Goal: Task Accomplishment & Management: Manage account settings

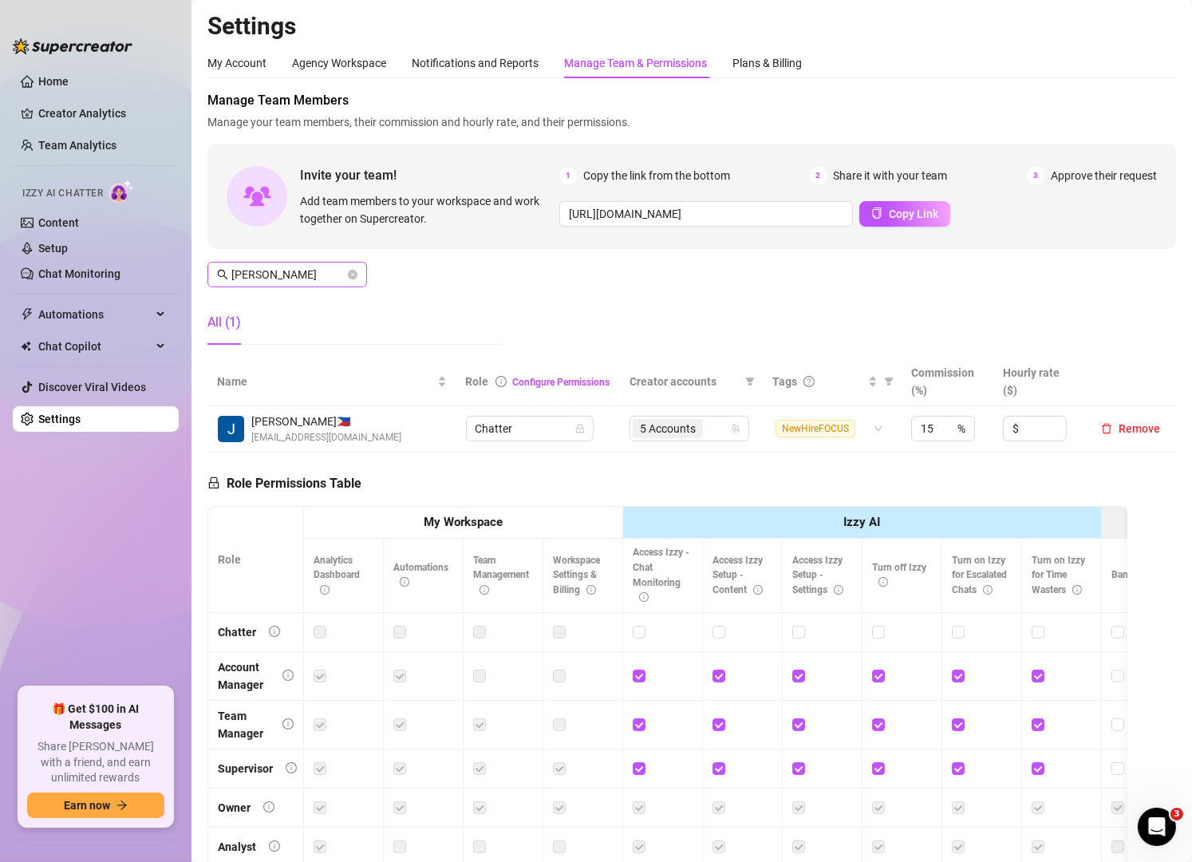
scroll to position [131, 0]
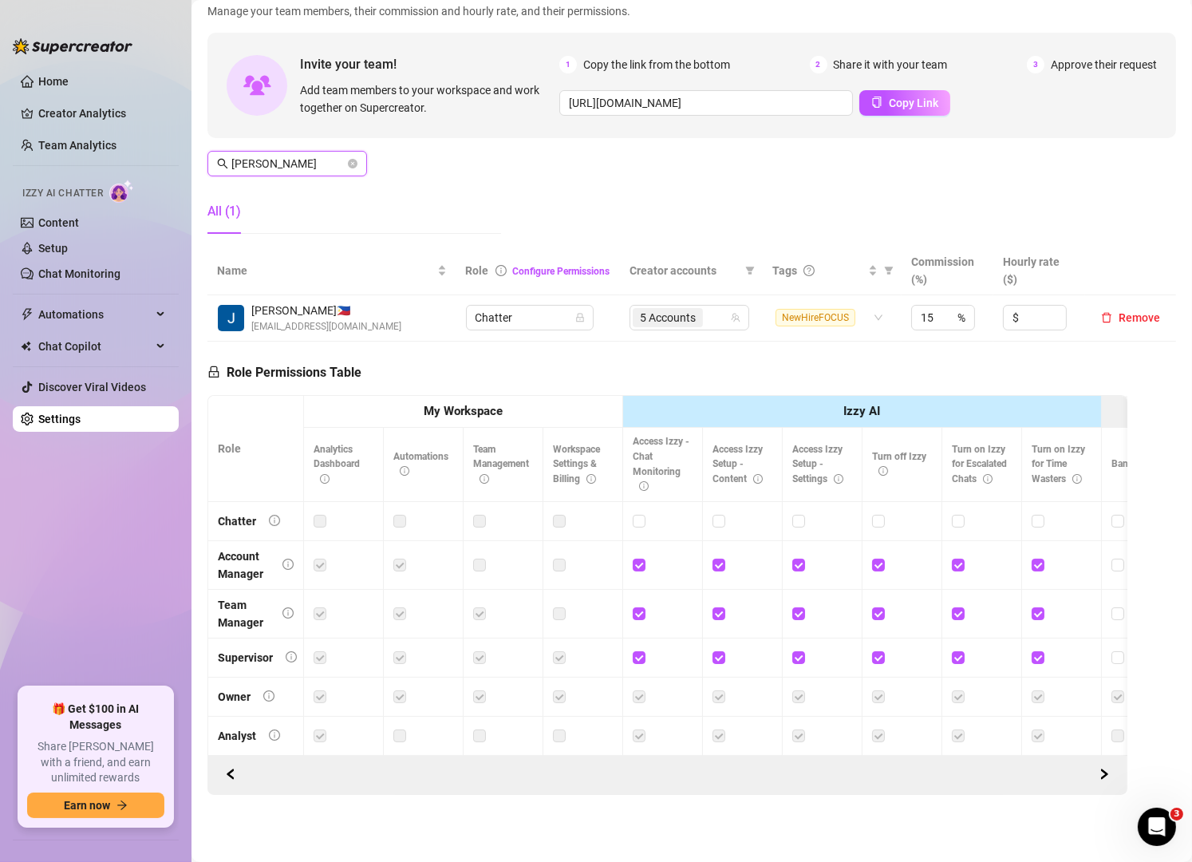
click at [304, 155] on input "[PERSON_NAME]" at bounding box center [287, 164] width 113 height 18
click at [716, 306] on div "5 Accounts" at bounding box center [689, 317] width 97 height 22
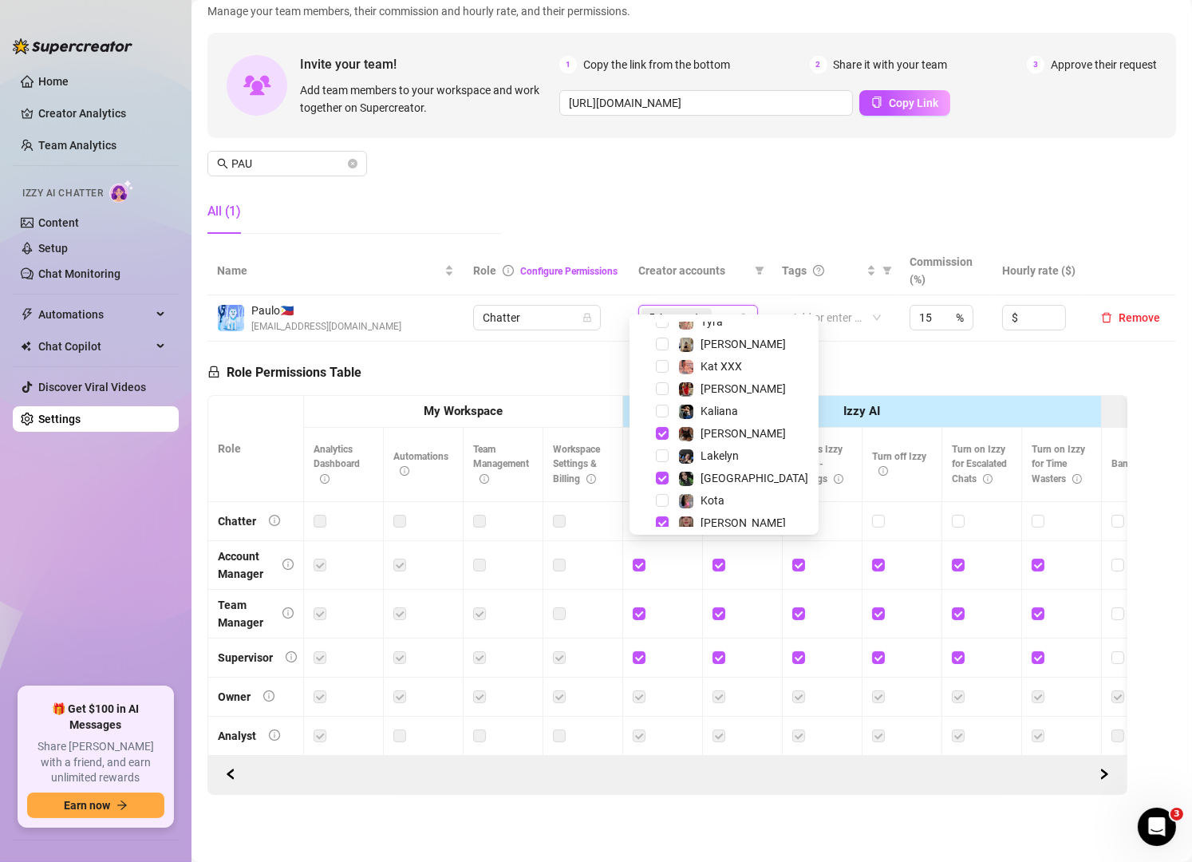
scroll to position [286, 0]
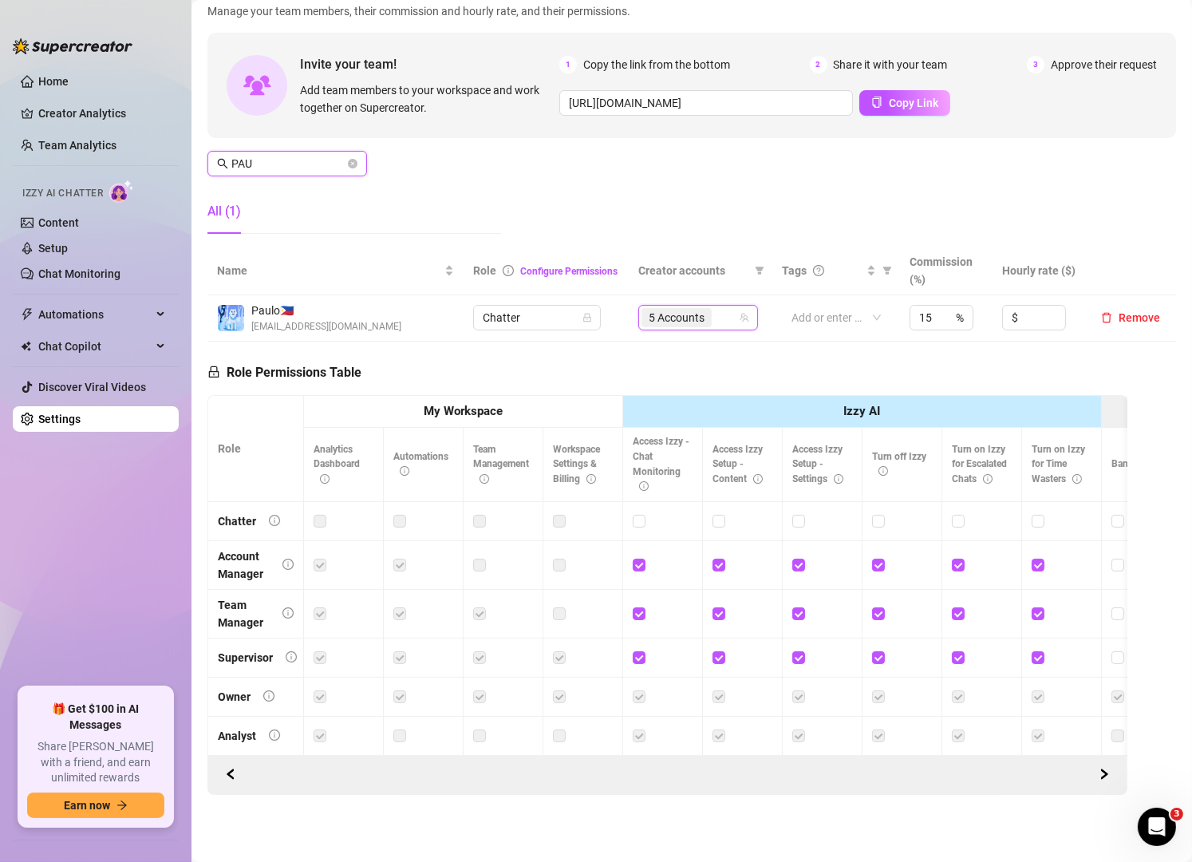
click at [289, 155] on input "PAU" at bounding box center [287, 164] width 113 height 18
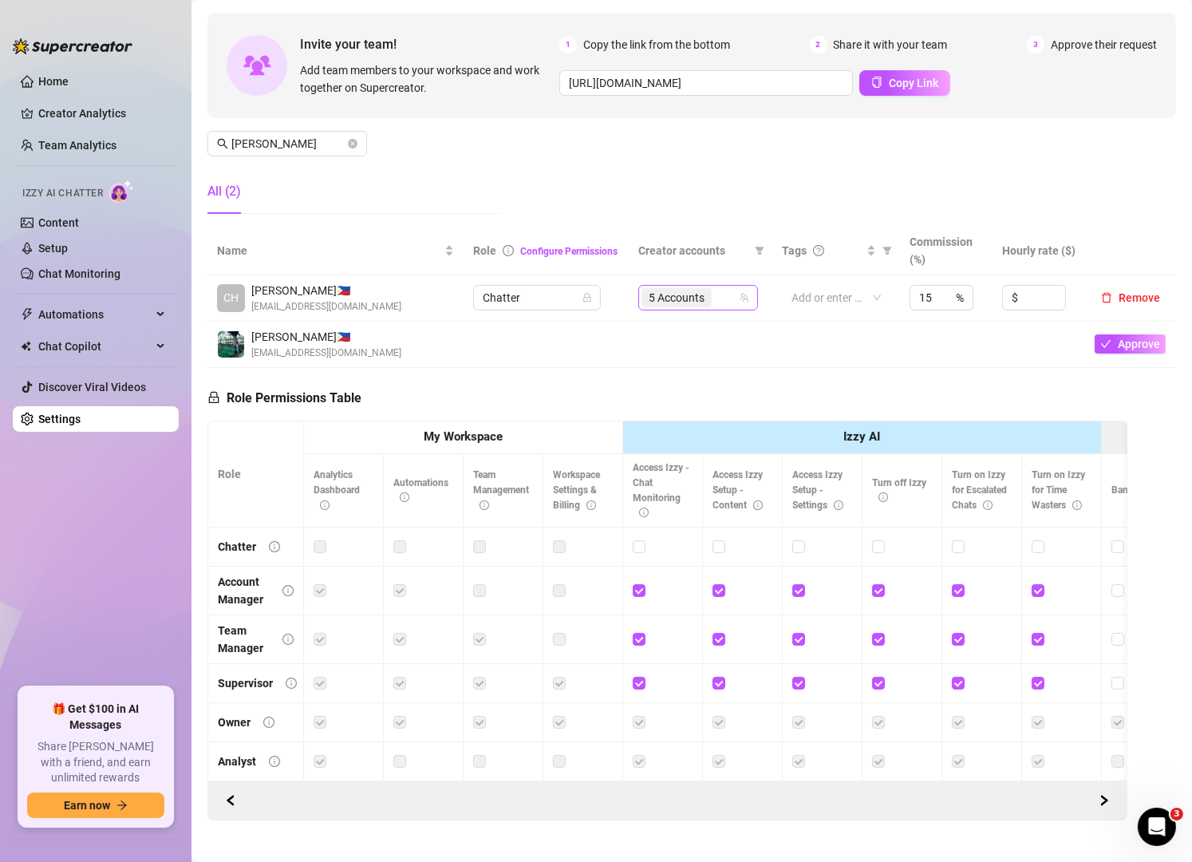
click at [715, 298] on input "search" at bounding box center [716, 297] width 3 height 19
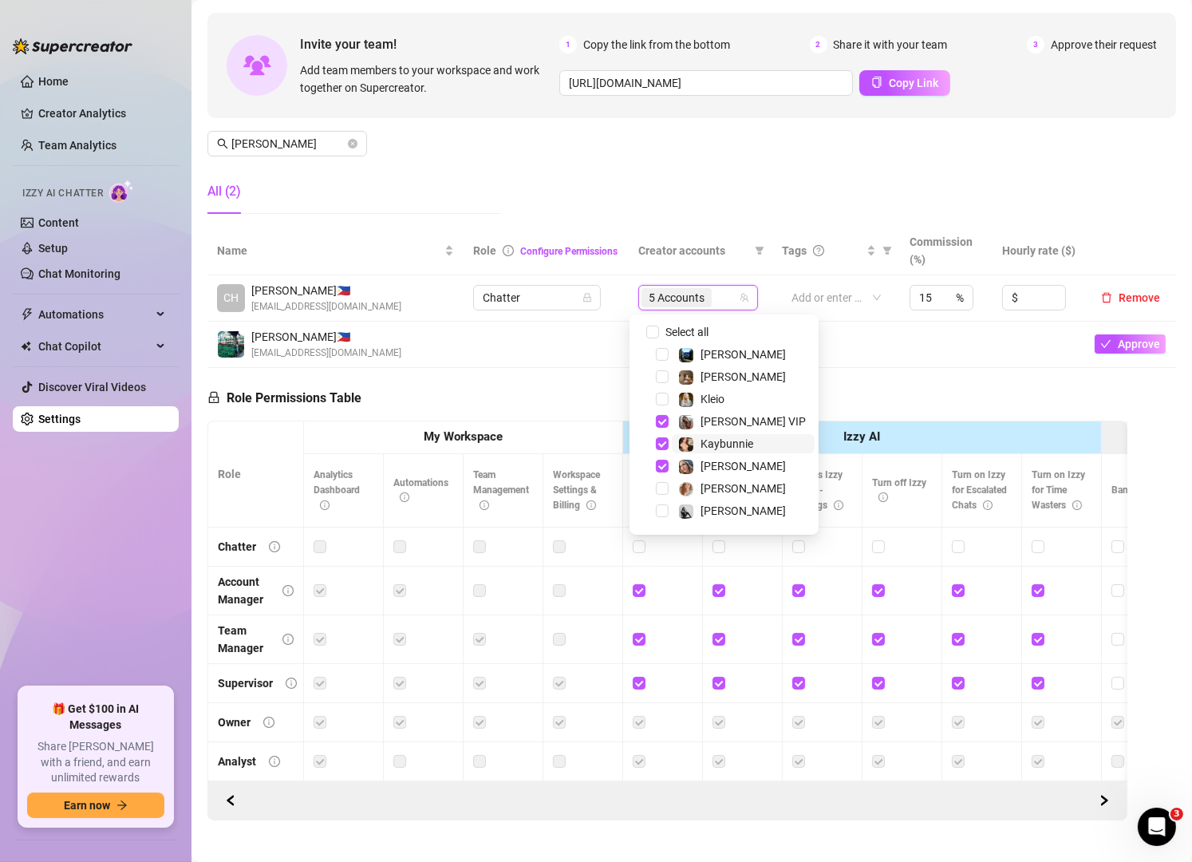
click at [700, 434] on div "Kaybunnie" at bounding box center [726, 443] width 53 height 19
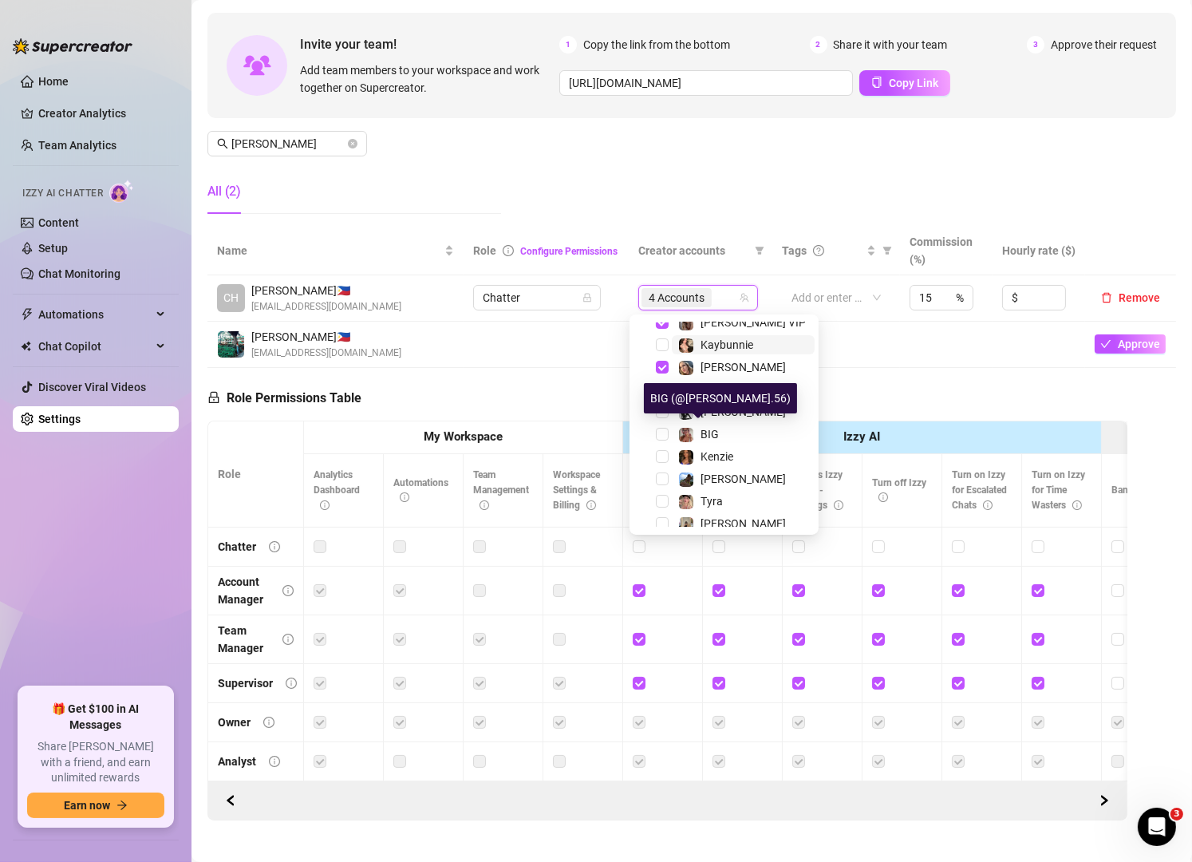
scroll to position [100, 0]
click at [700, 434] on span "BIG" at bounding box center [709, 433] width 18 height 13
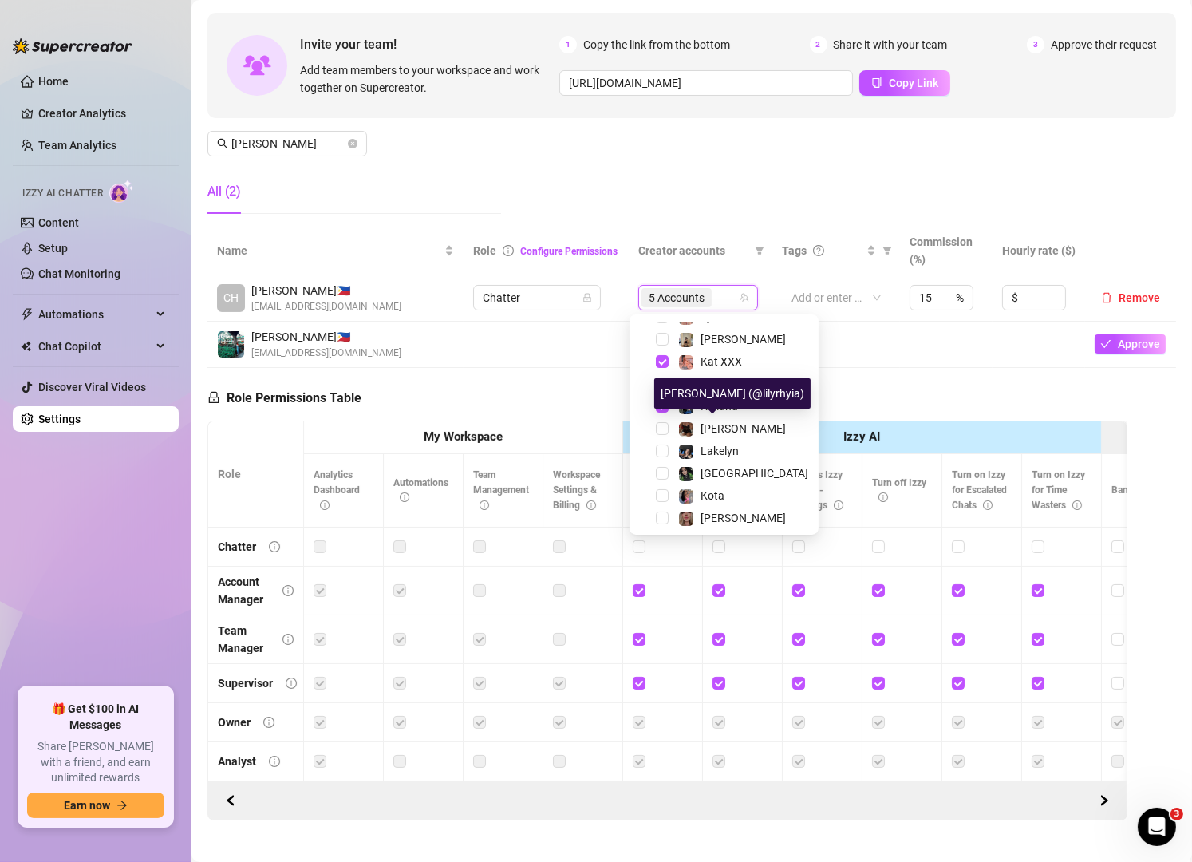
scroll to position [286, 0]
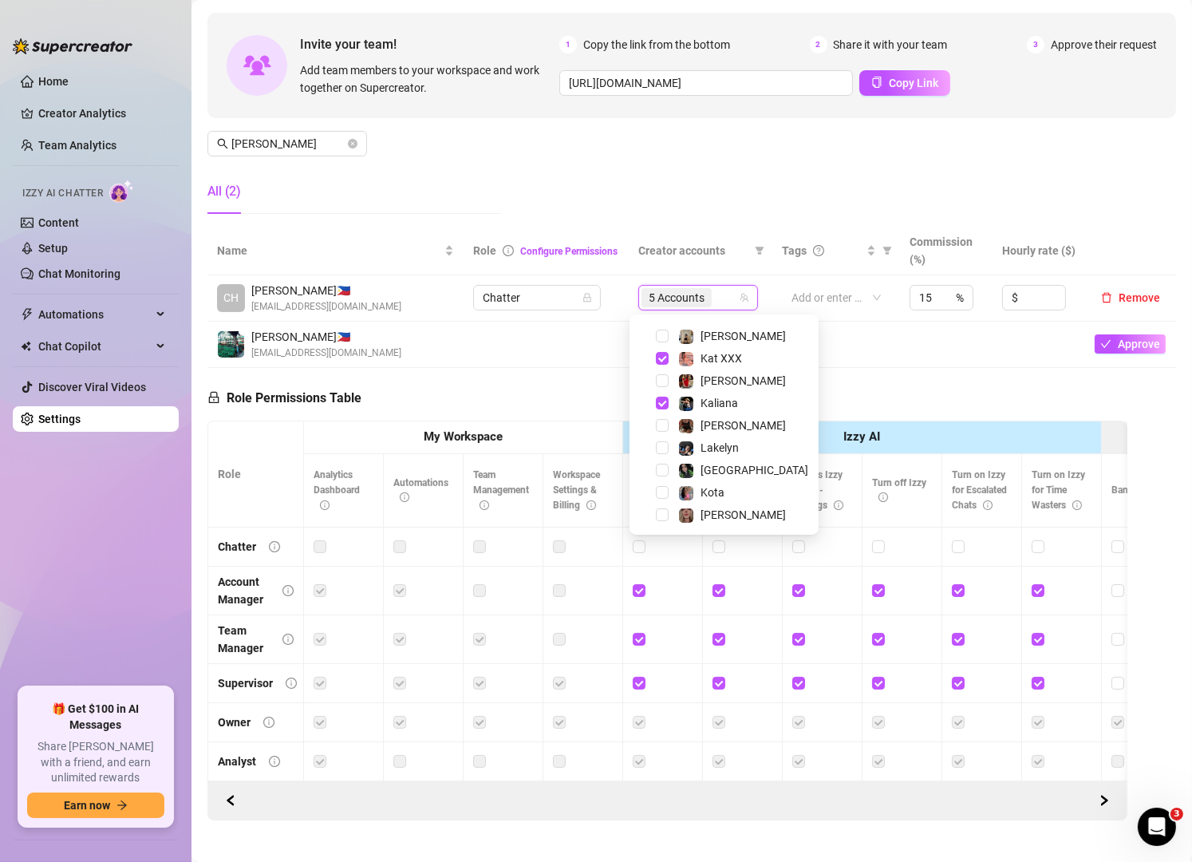
click at [518, 150] on div "Manage Team Members Manage your team members, their commission and hourly rate,…" at bounding box center [691, 93] width 969 height 266
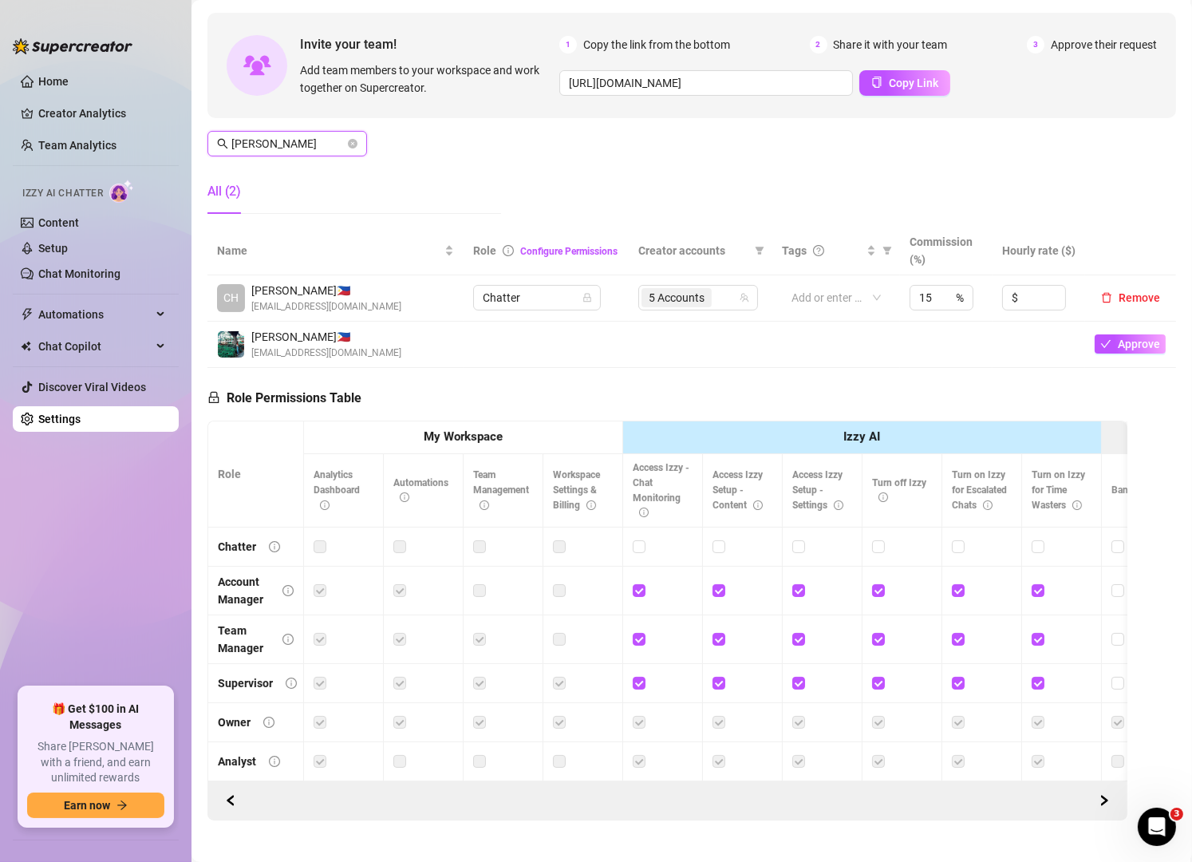
click at [313, 136] on input "[PERSON_NAME]" at bounding box center [287, 144] width 113 height 18
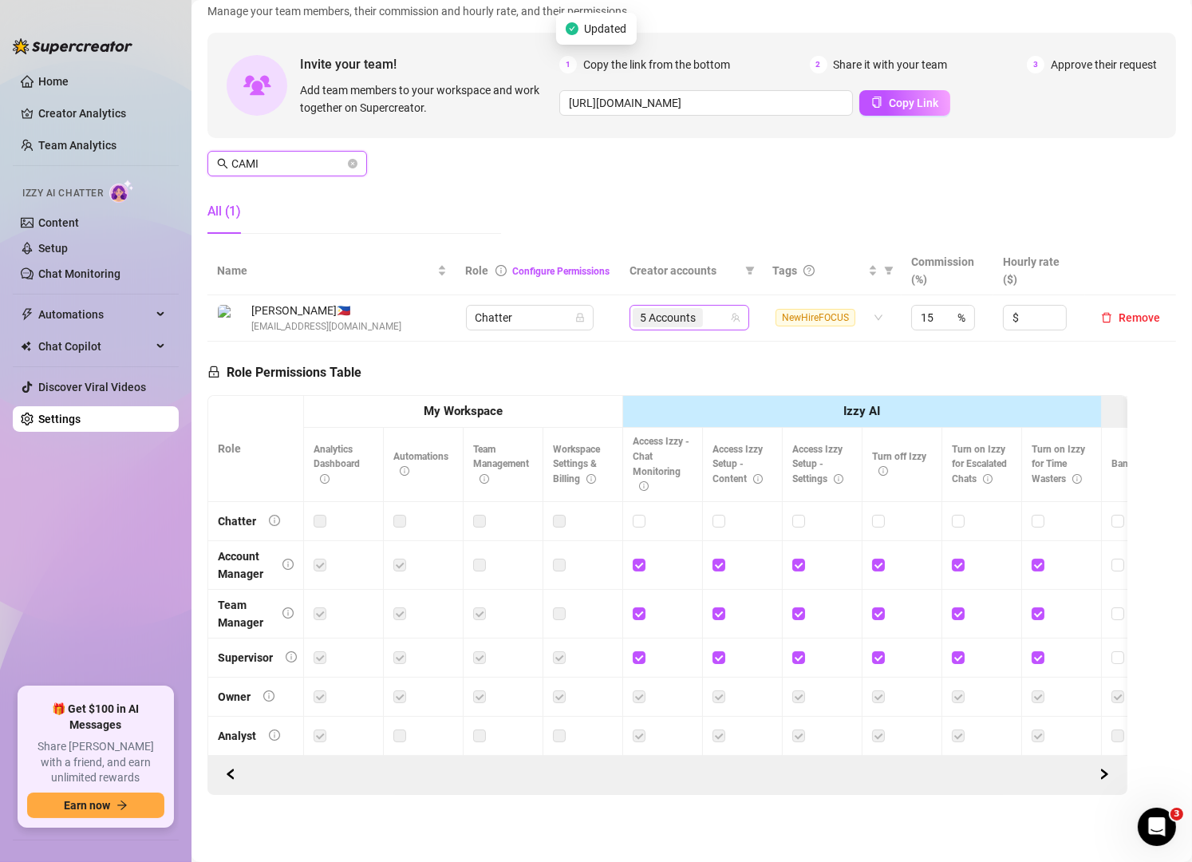
type input "CAMI"
click at [707, 306] on div "5 Accounts" at bounding box center [681, 317] width 97 height 22
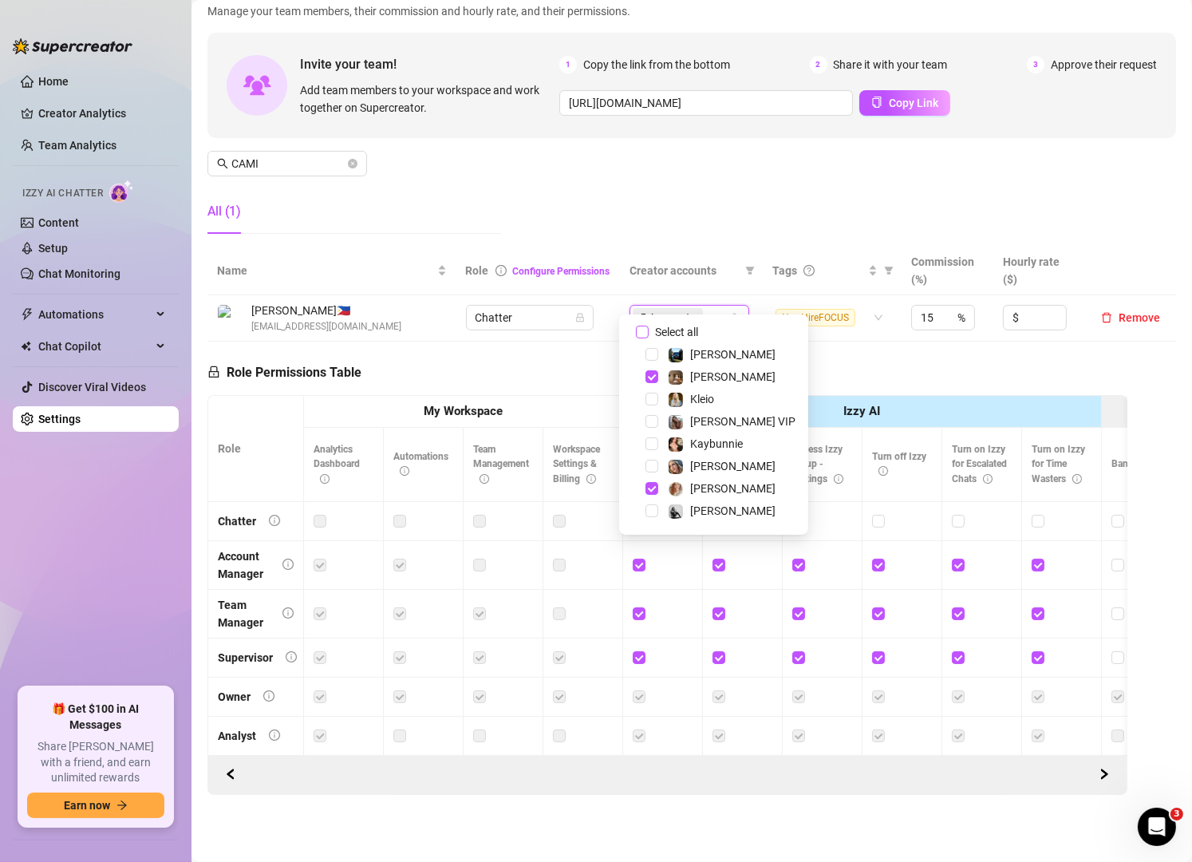
click at [671, 328] on span "Select all" at bounding box center [677, 332] width 56 height 18
click at [649, 328] on input "Select all" at bounding box center [642, 331] width 13 height 13
click at [671, 329] on span "Select all" at bounding box center [677, 332] width 56 height 18
click at [649, 329] on input "Select all" at bounding box center [642, 331] width 13 height 13
checkbox input "false"
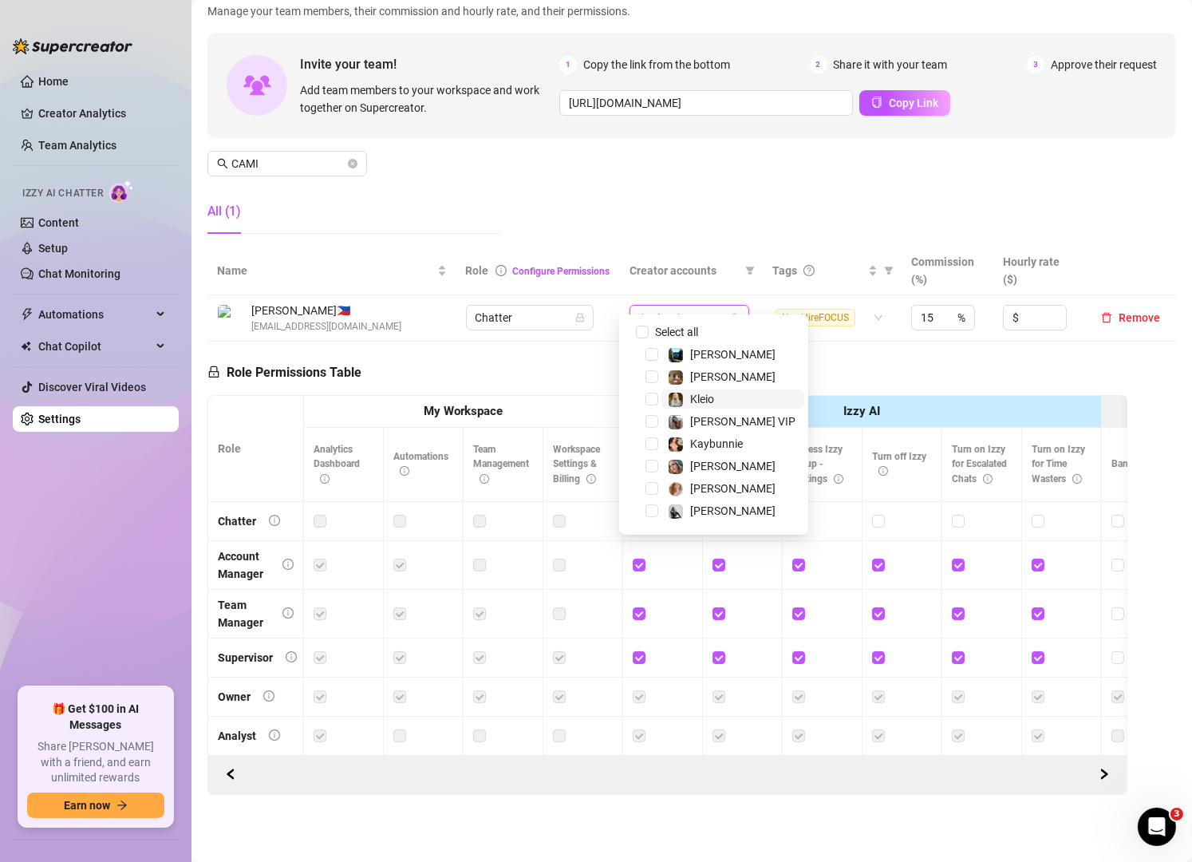
click at [712, 401] on span "Kleio" at bounding box center [702, 399] width 24 height 13
click at [655, 349] on span "Select tree node" at bounding box center [651, 354] width 13 height 13
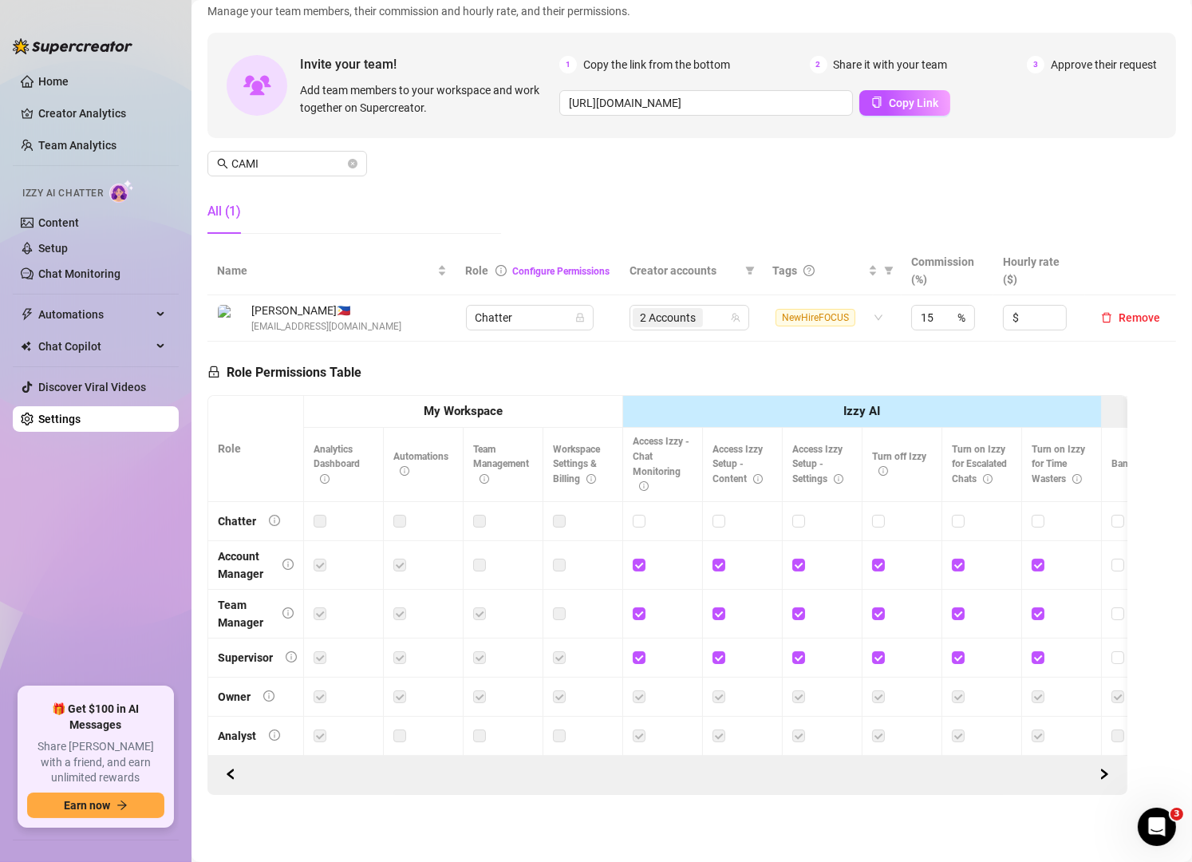
click at [371, 190] on div "All (1)" at bounding box center [354, 211] width 294 height 45
click at [712, 306] on div "2 Accounts" at bounding box center [681, 317] width 97 height 22
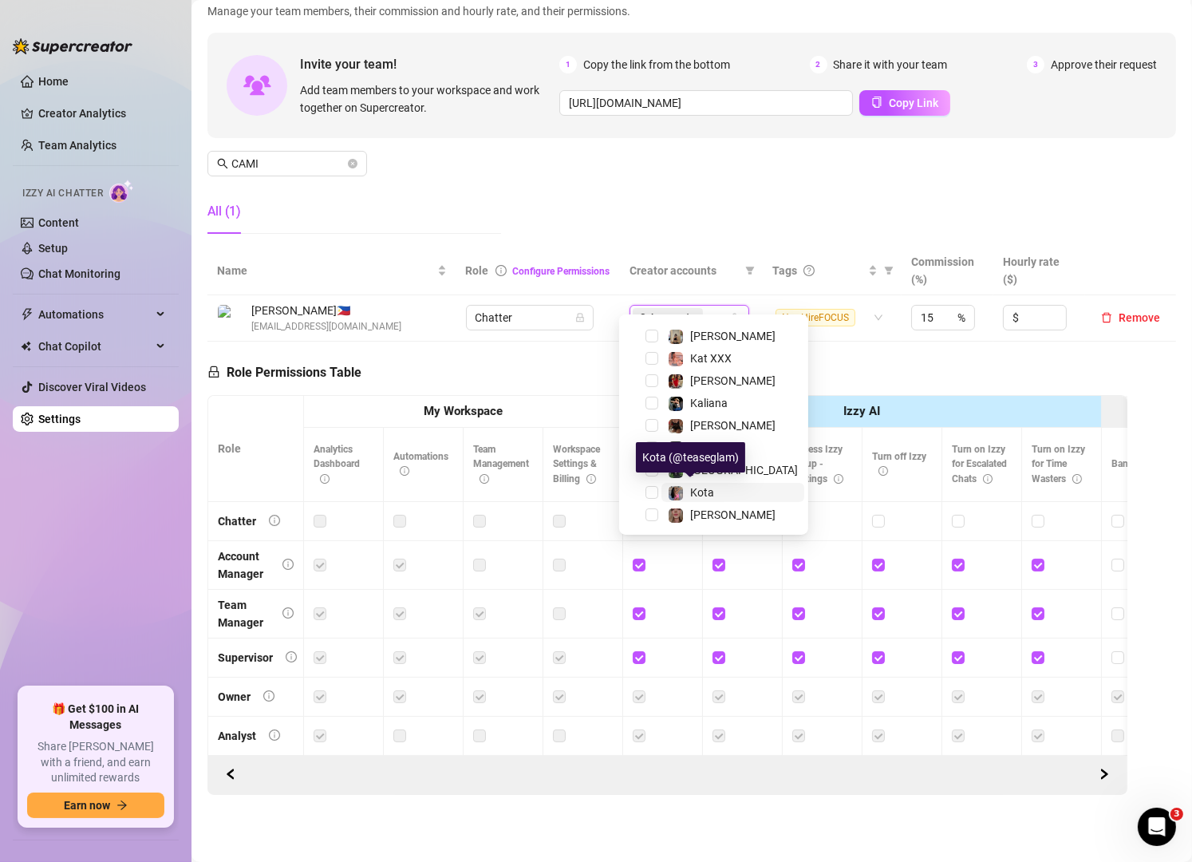
click at [696, 492] on span "Kota" at bounding box center [702, 492] width 24 height 13
click at [306, 155] on input "CAMI" at bounding box center [287, 164] width 113 height 18
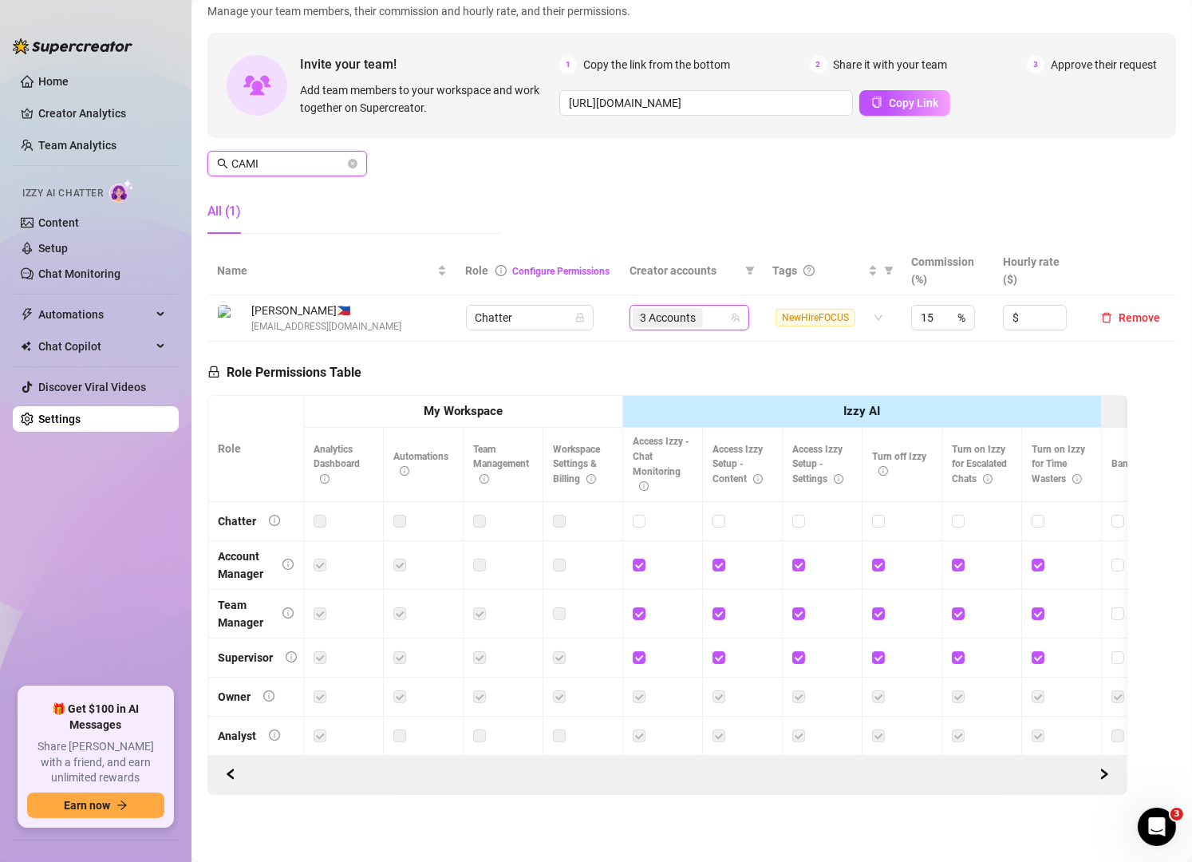
click at [306, 155] on input "CAMI" at bounding box center [287, 164] width 113 height 18
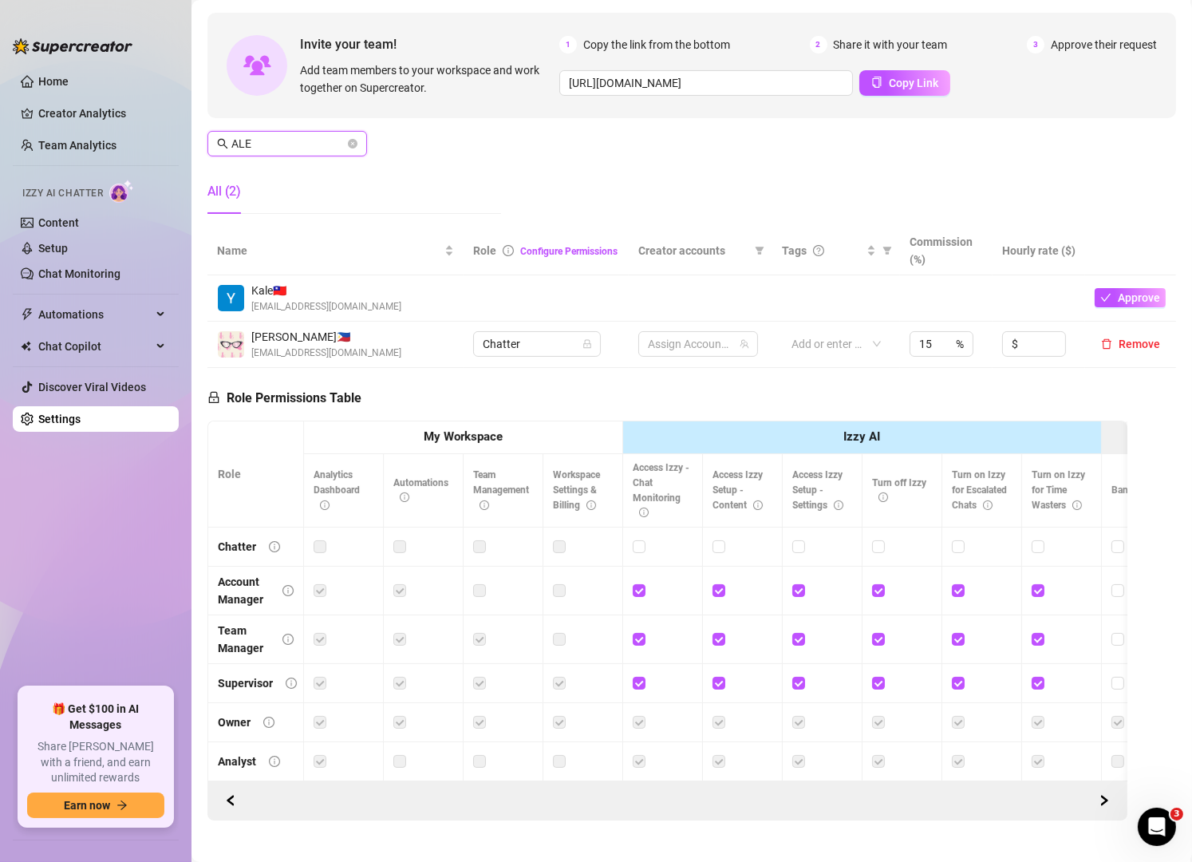
type input "[PERSON_NAME]"
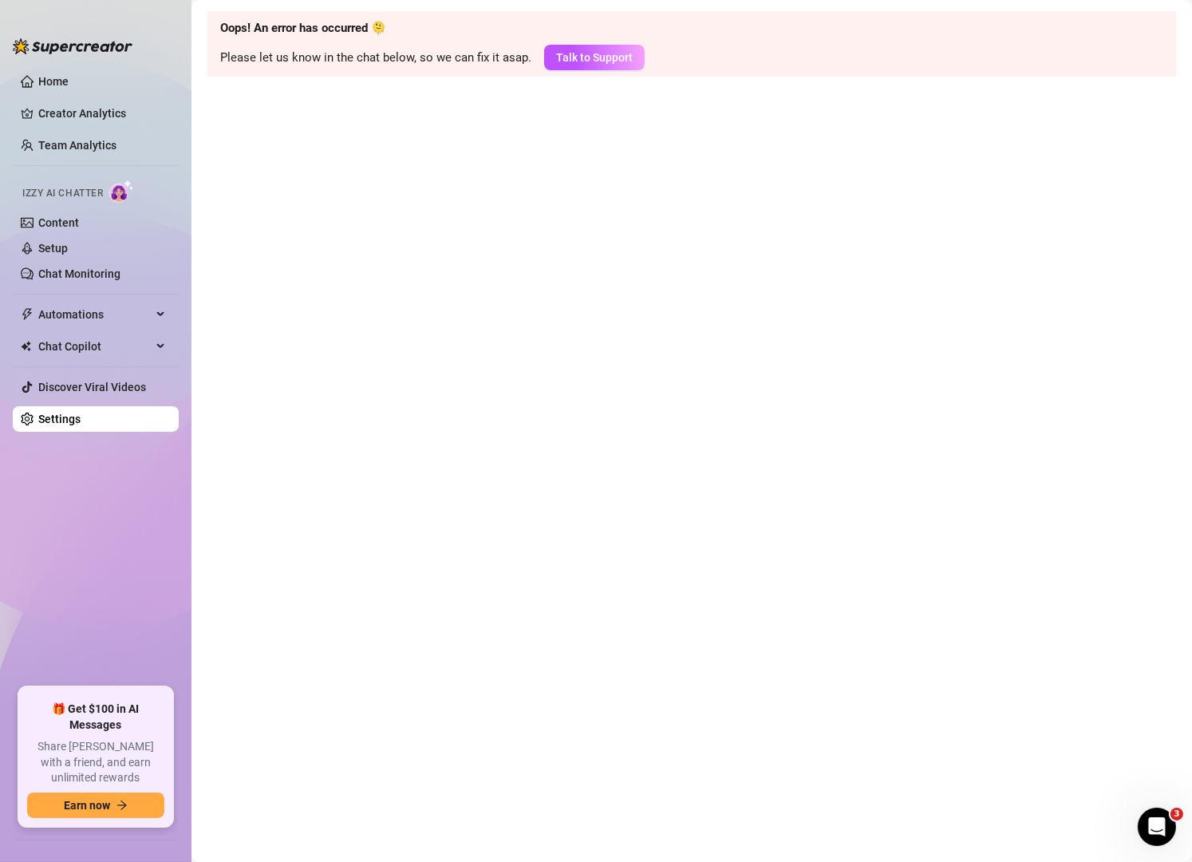
scroll to position [0, 0]
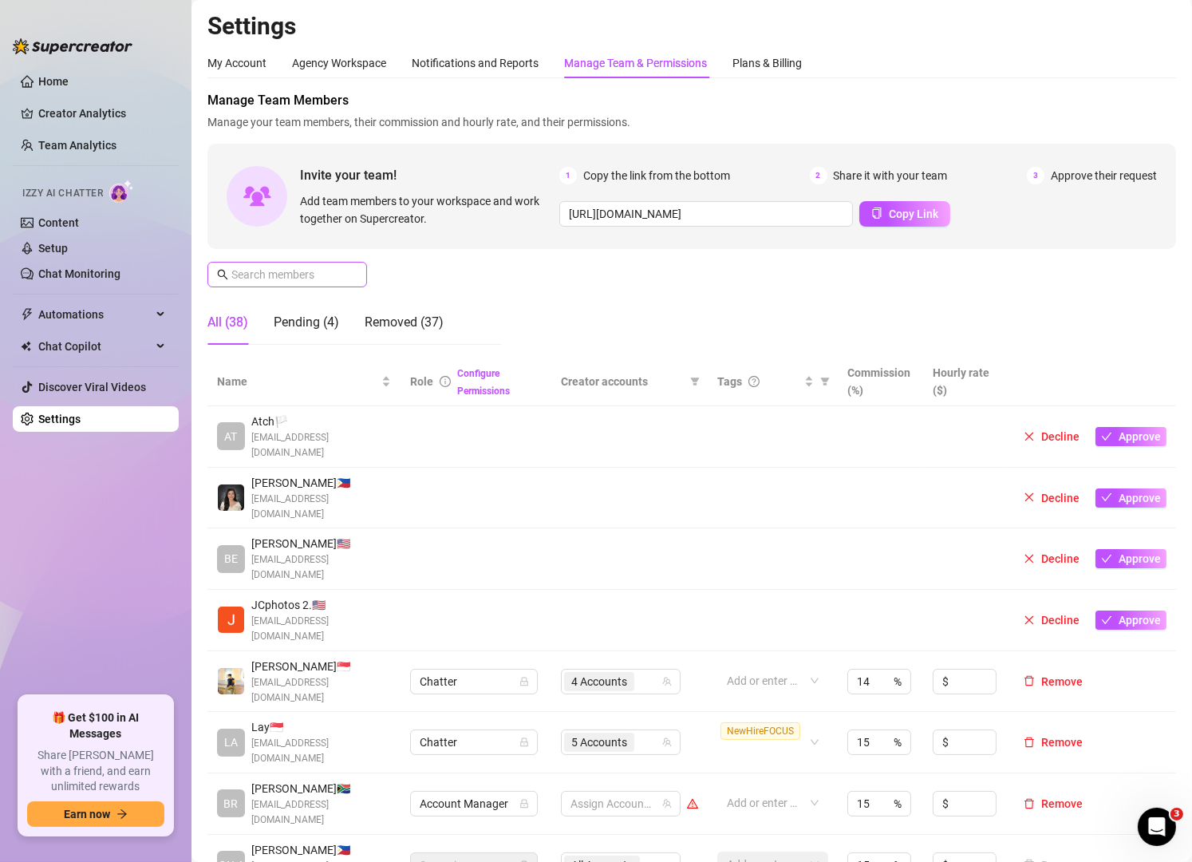
click at [302, 283] on span at bounding box center [287, 275] width 160 height 26
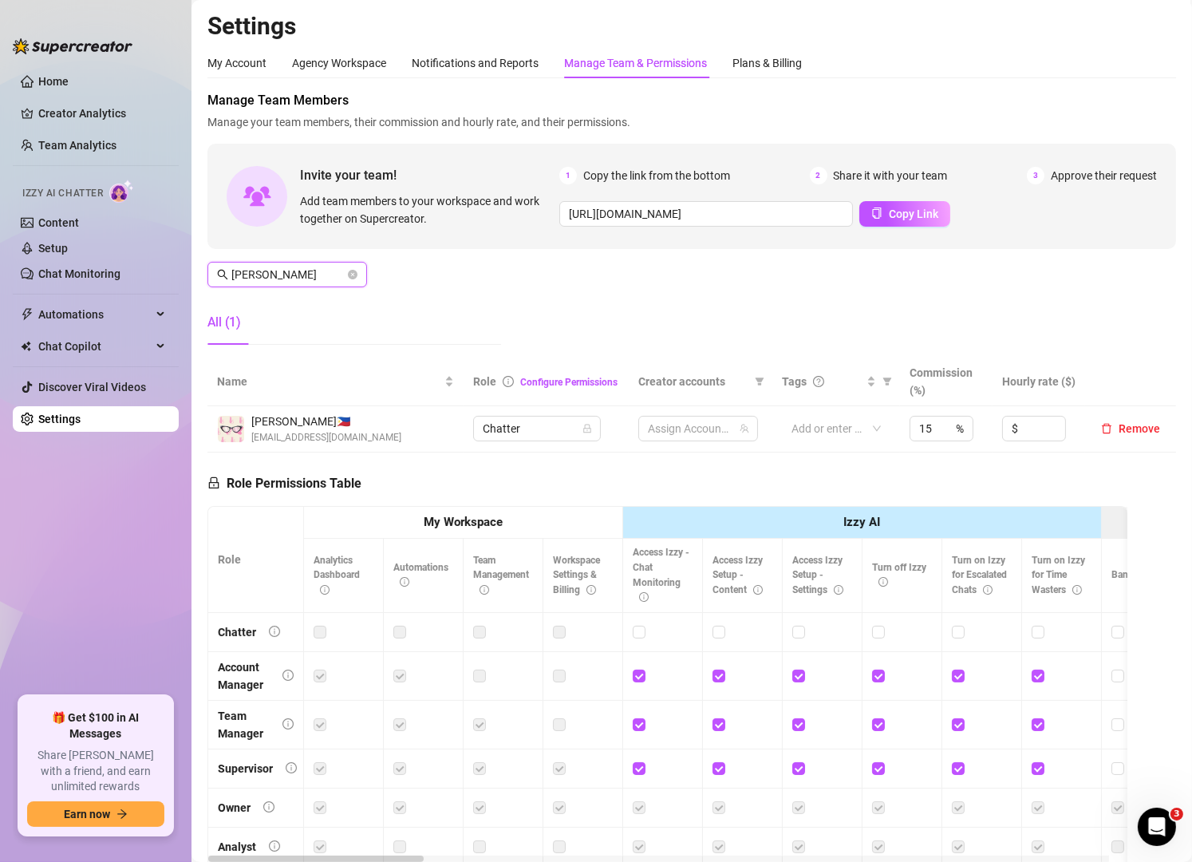
click at [323, 274] on input "[PERSON_NAME]" at bounding box center [287, 275] width 113 height 18
click at [715, 430] on input "search" at bounding box center [716, 428] width 3 height 19
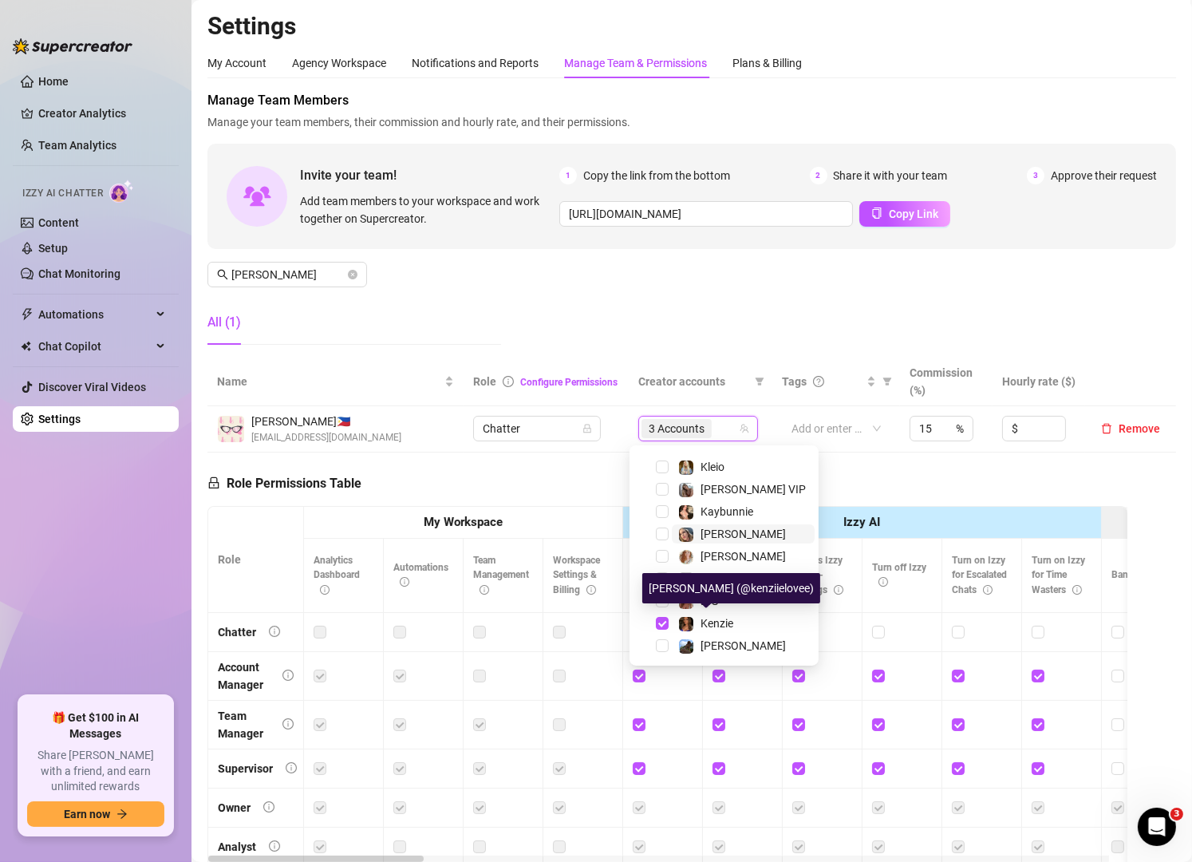
scroll to position [53, 0]
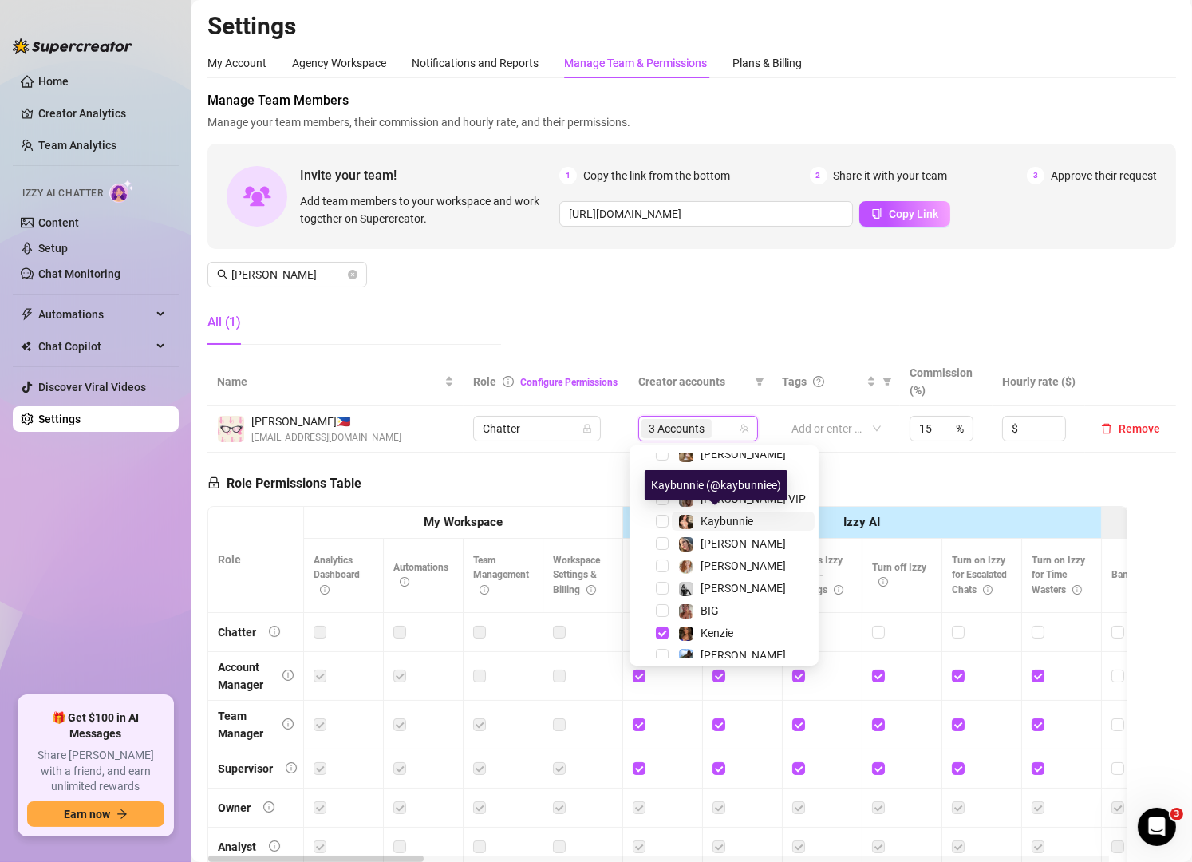
click at [719, 519] on span "Kaybunnie" at bounding box center [726, 521] width 53 height 13
click at [294, 271] on input "[PERSON_NAME]" at bounding box center [287, 275] width 113 height 18
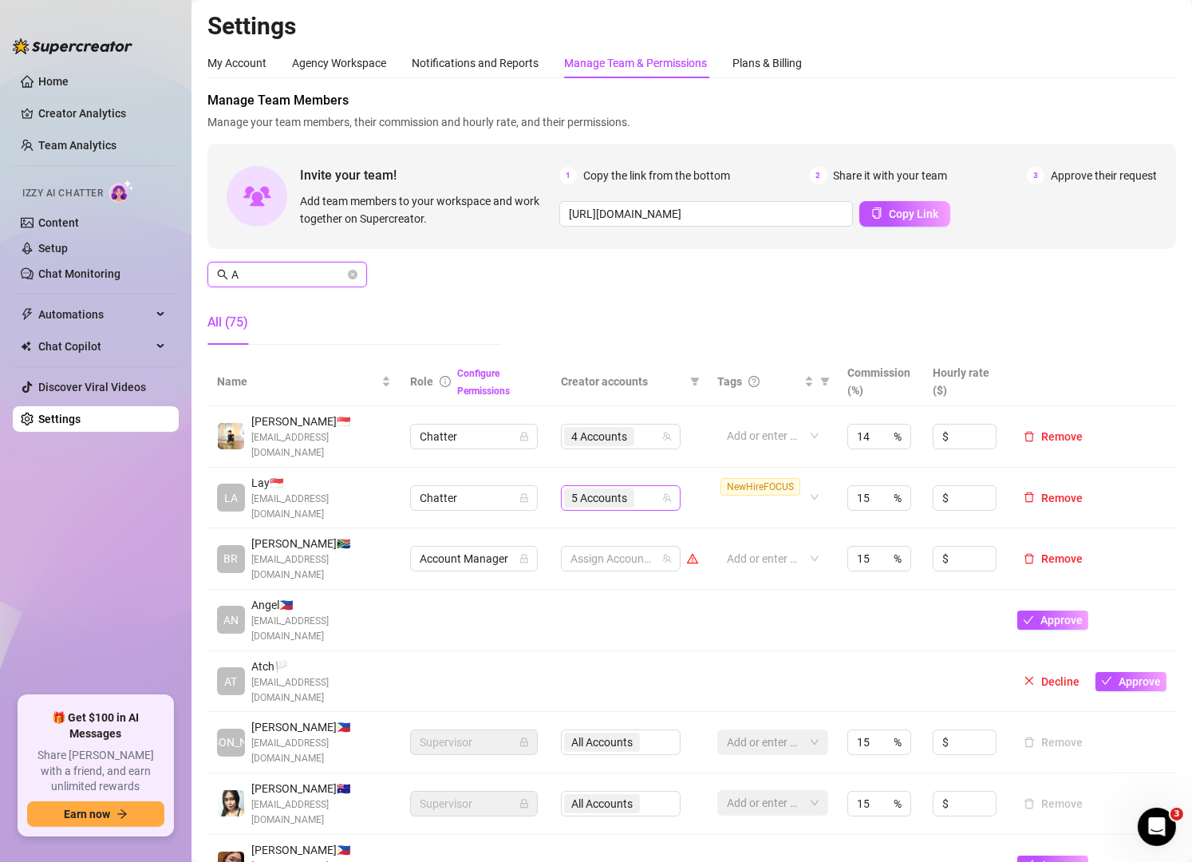
click at [638, 487] on div "5 Accounts" at bounding box center [612, 498] width 97 height 22
type input "A"
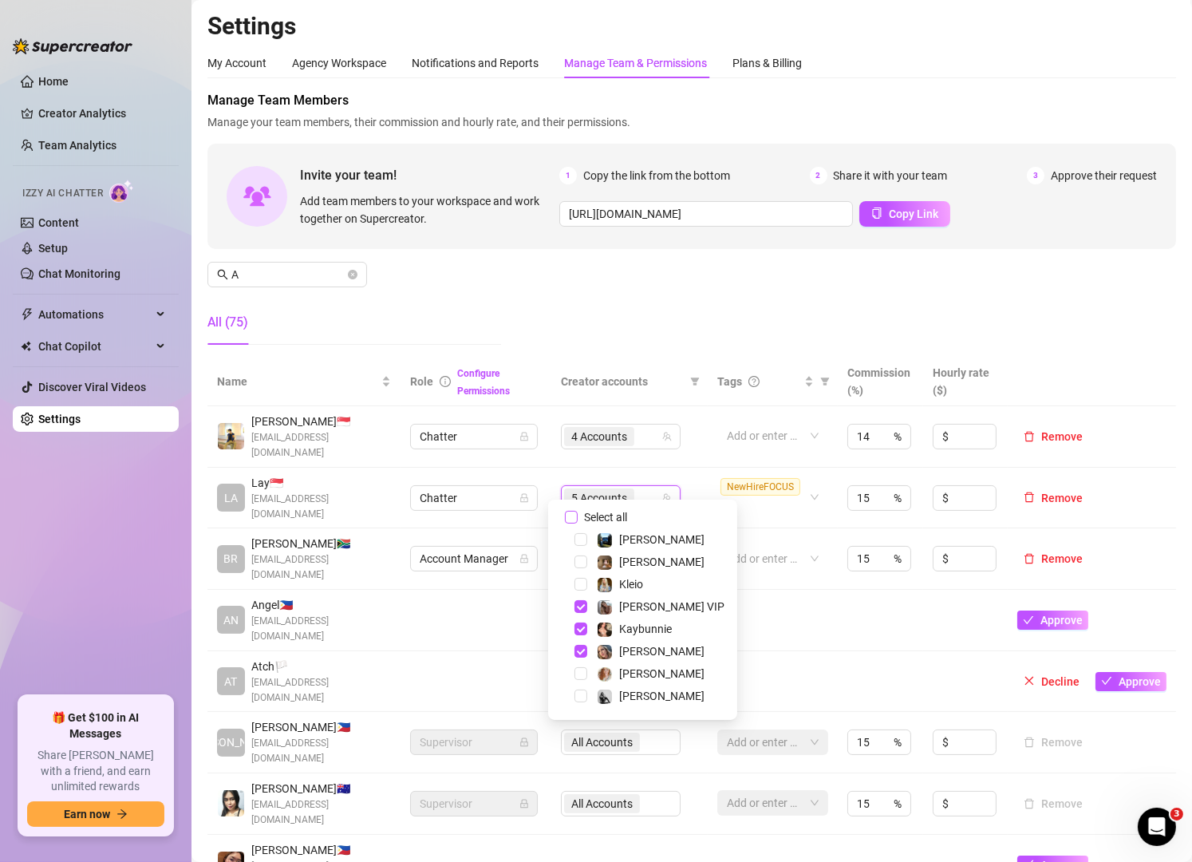
click at [572, 520] on input "Select all" at bounding box center [571, 517] width 13 height 13
click at [574, 522] on input "Select all" at bounding box center [571, 517] width 13 height 13
checkbox input "false"
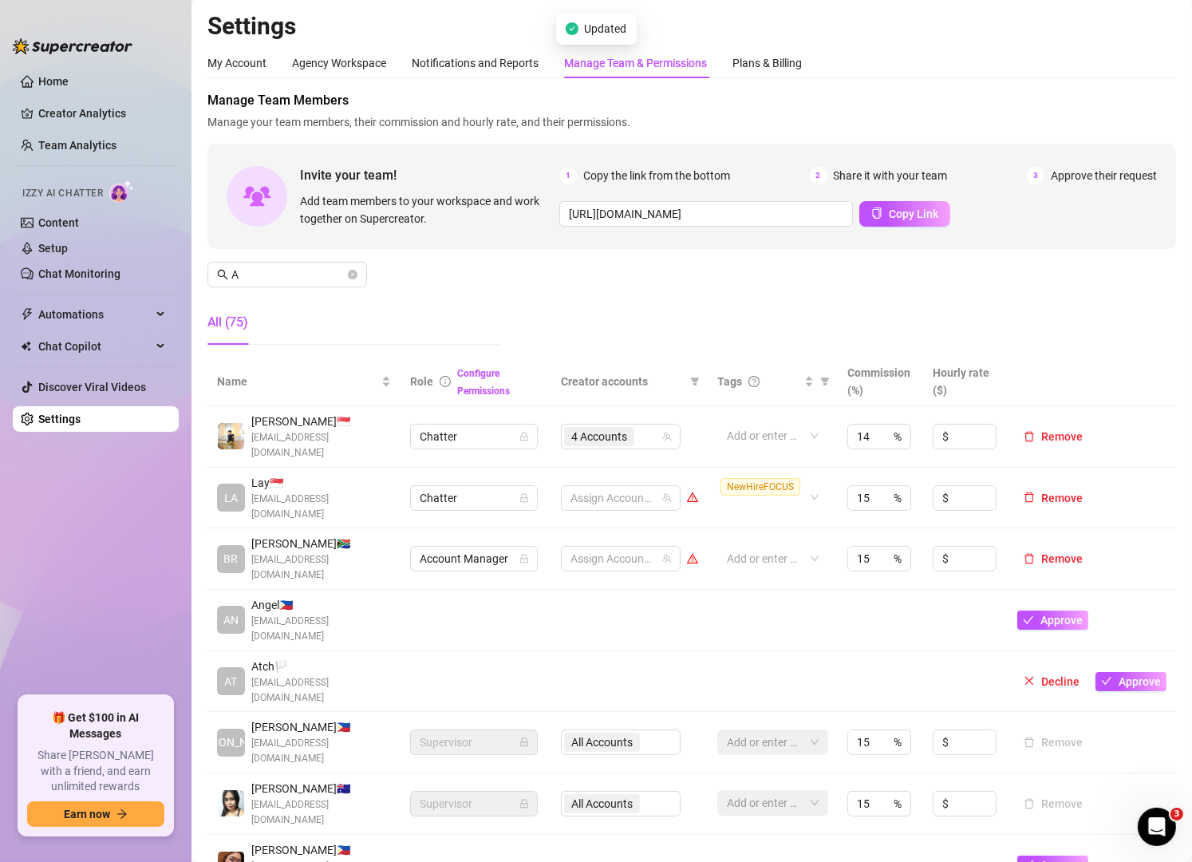
click at [371, 310] on div "All (75)" at bounding box center [354, 322] width 294 height 45
click at [616, 487] on div at bounding box center [612, 498] width 97 height 22
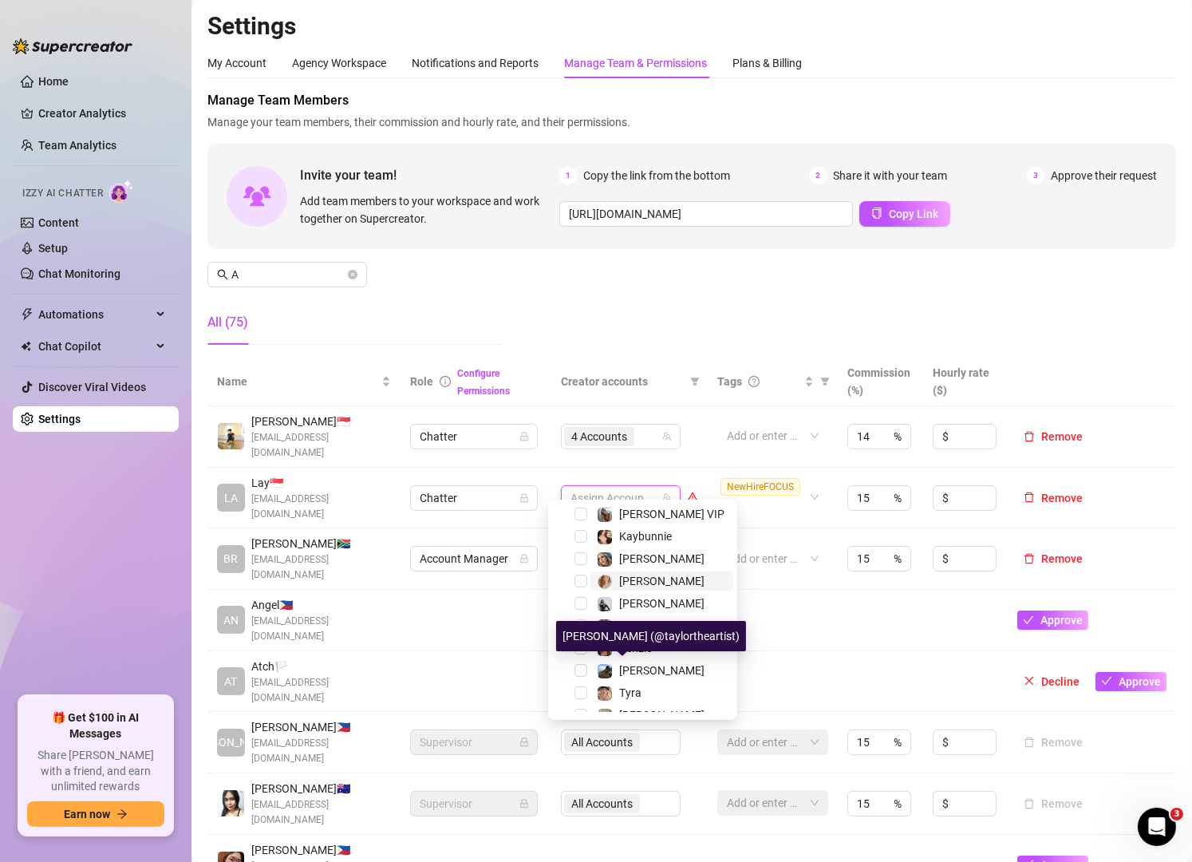
scroll to position [92, 0]
click at [620, 677] on div "[PERSON_NAME]" at bounding box center [661, 670] width 85 height 19
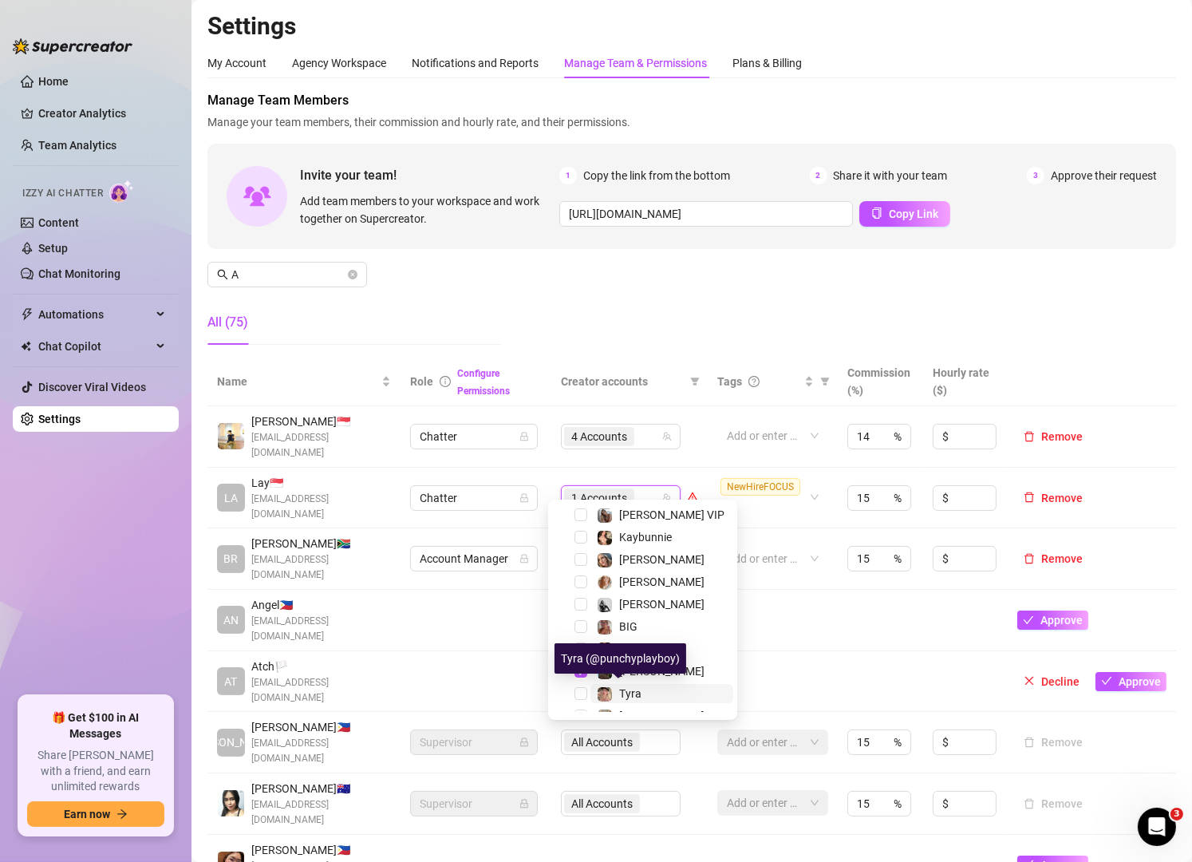
click at [621, 687] on span "Tyra" at bounding box center [630, 693] width 22 height 13
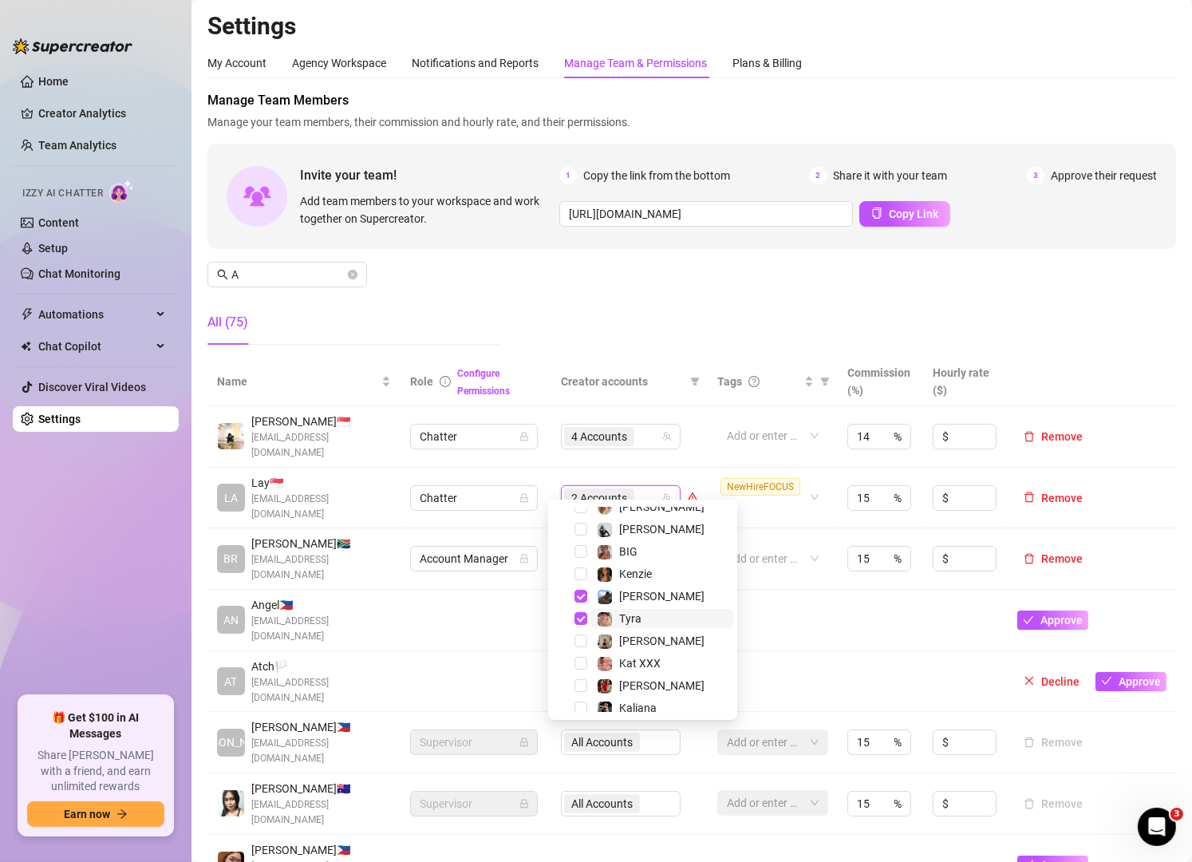
scroll to position [170, 0]
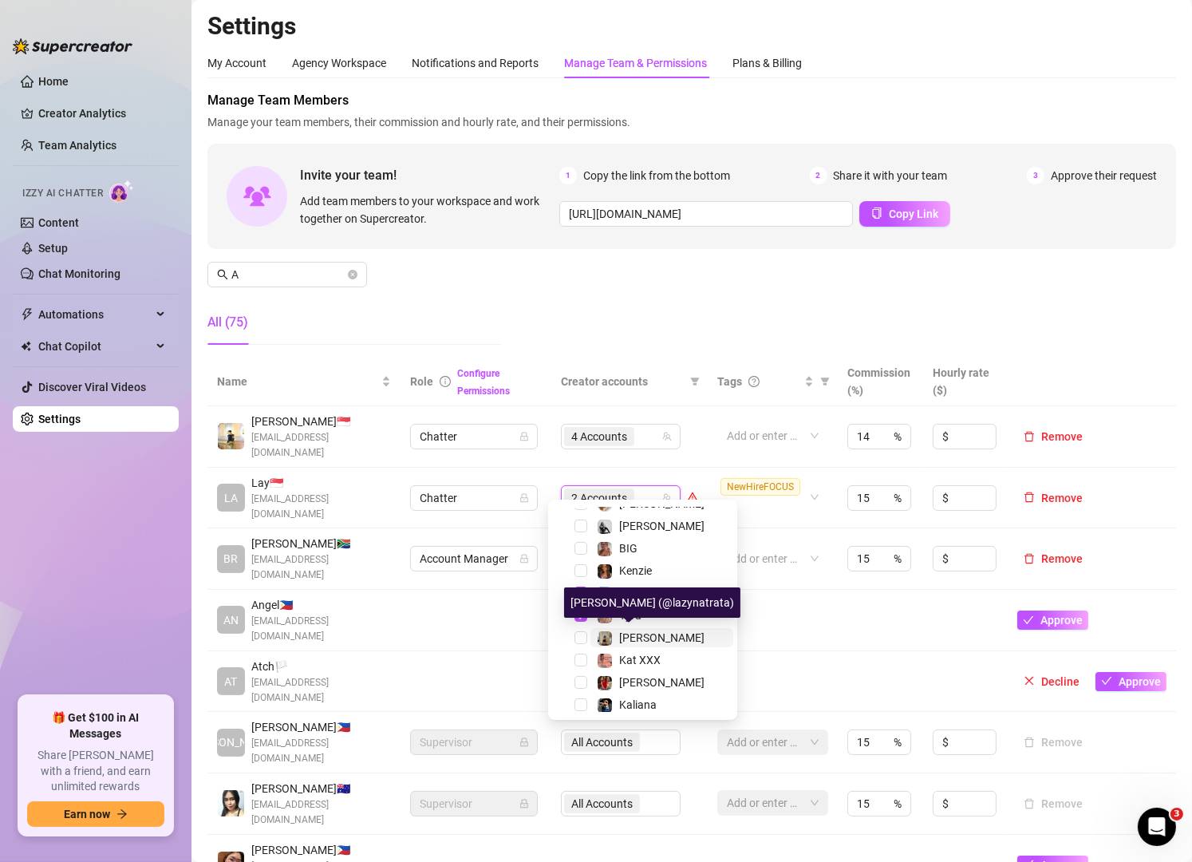
click at [610, 639] on img at bounding box center [605, 638] width 14 height 14
click at [302, 276] on input "A" at bounding box center [287, 275] width 113 height 18
